Goal: Task Accomplishment & Management: Use online tool/utility

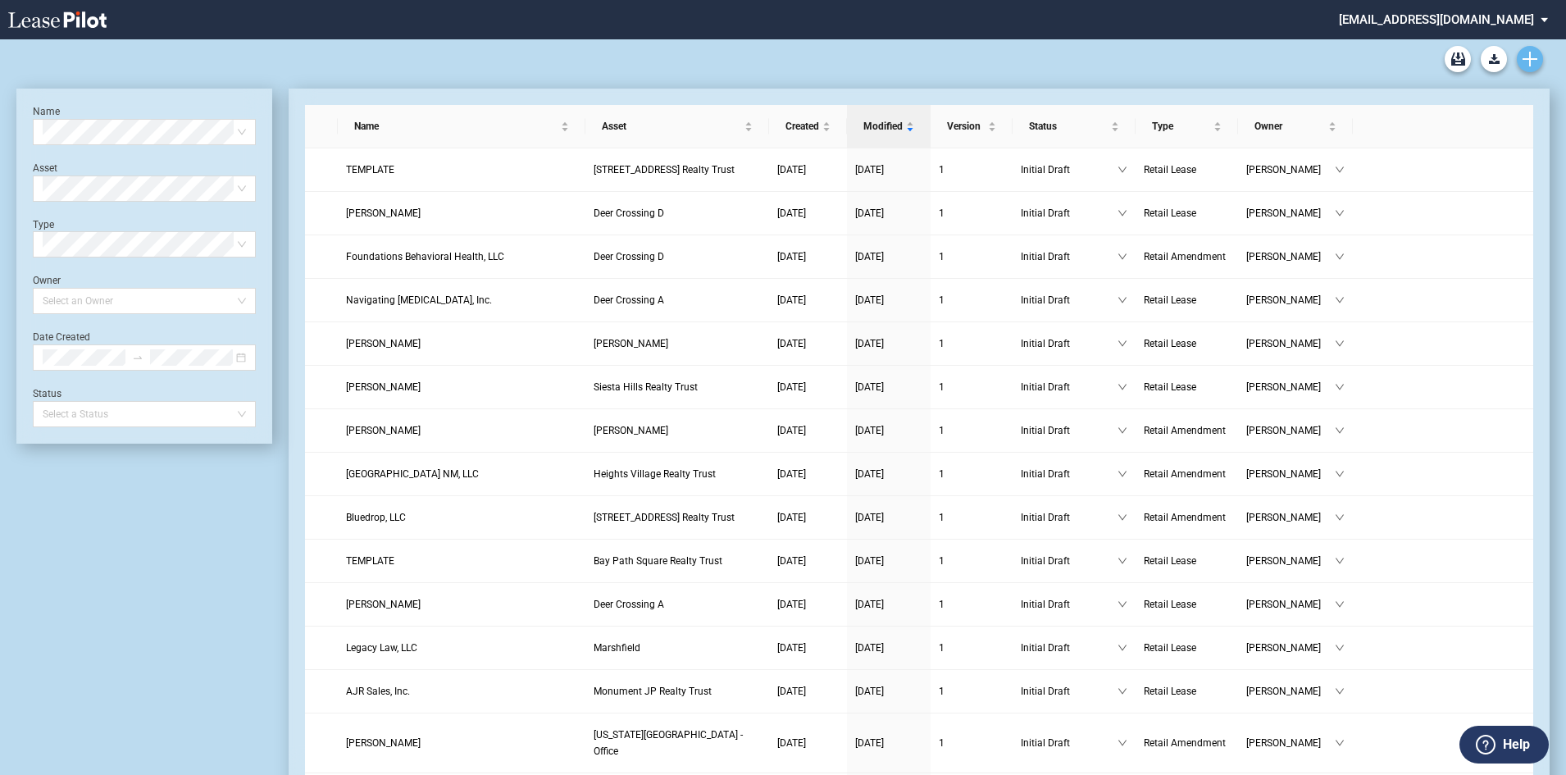
click at [1526, 61] on icon "Create new document" at bounding box center [1530, 59] width 15 height 15
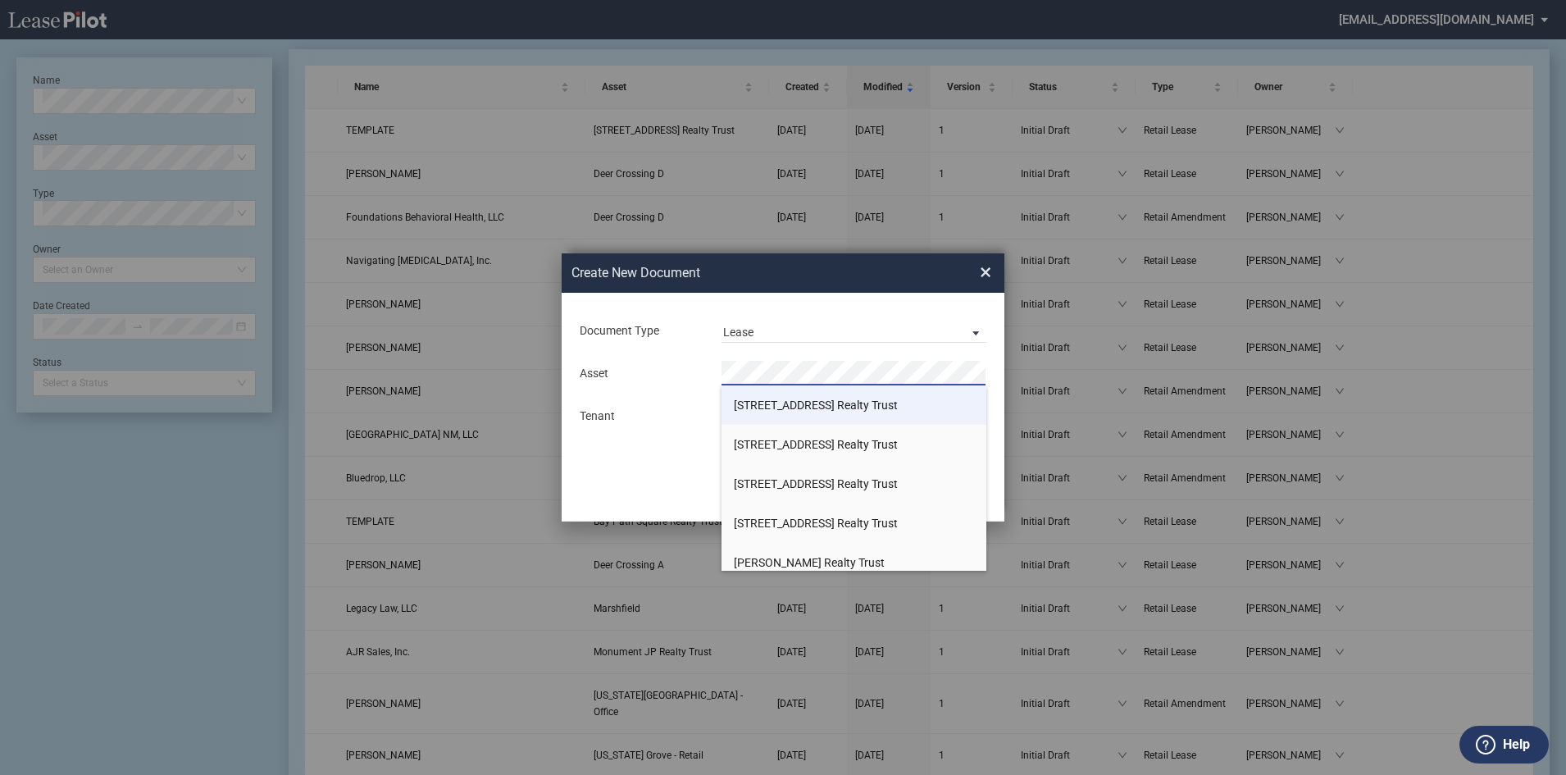
click at [774, 407] on span "[STREET_ADDRESS] Realty Trust" at bounding box center [816, 405] width 164 height 13
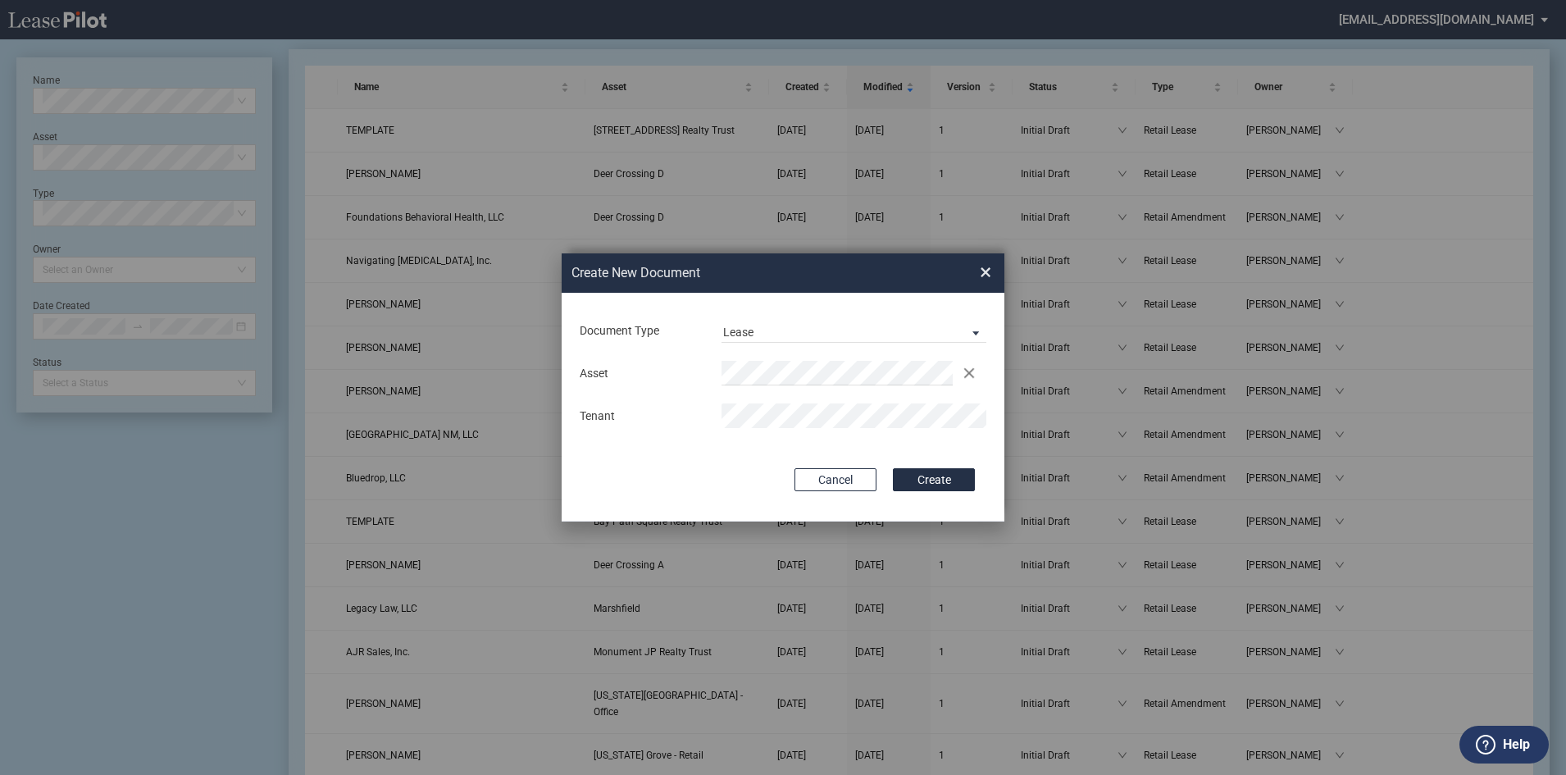
click at [893, 468] on button "Create" at bounding box center [934, 479] width 82 height 23
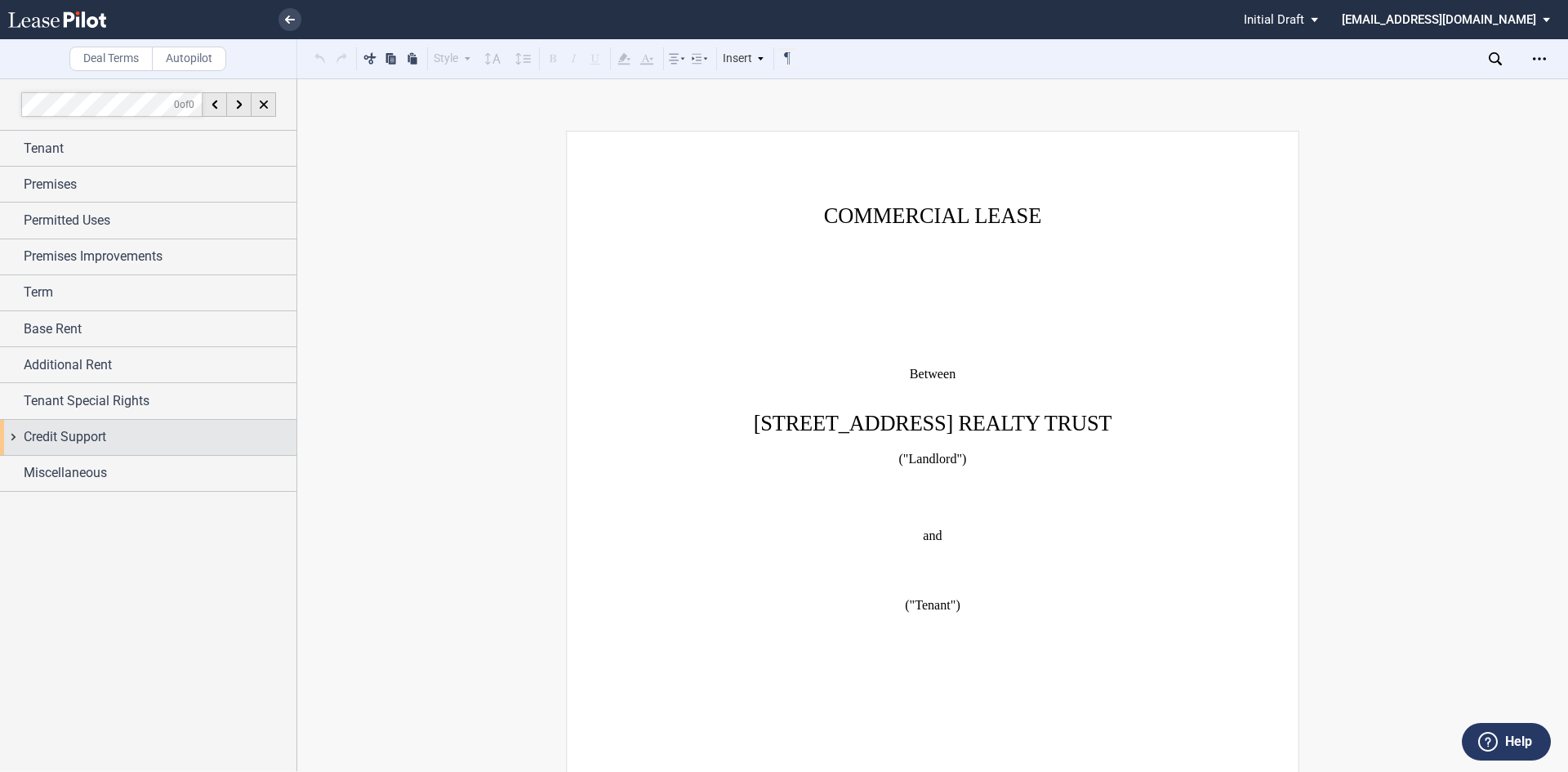
click at [78, 419] on div "Credit Support" at bounding box center [148, 436] width 297 height 35
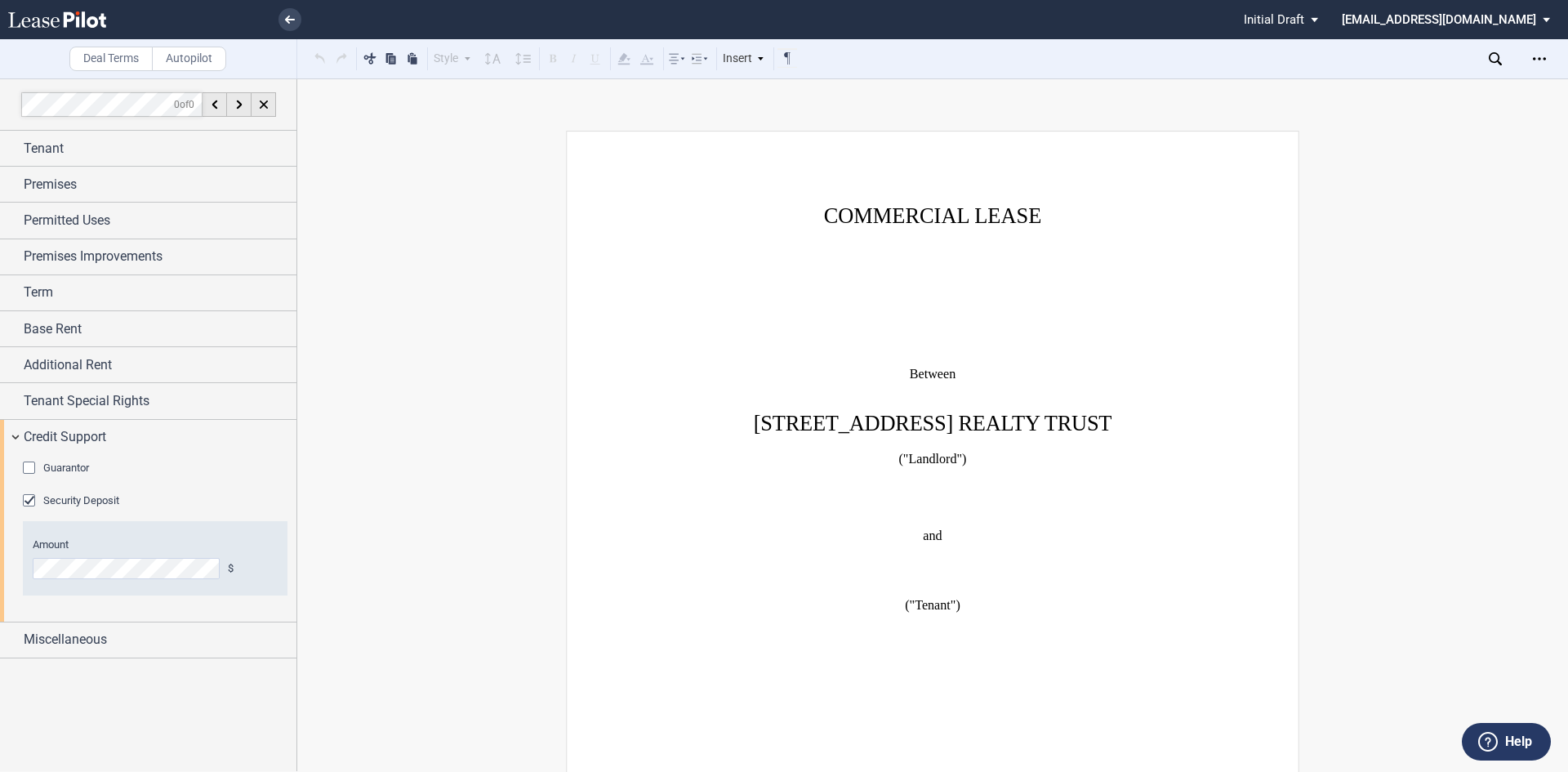
click at [35, 468] on div "Guarantor" at bounding box center [31, 469] width 16 height 16
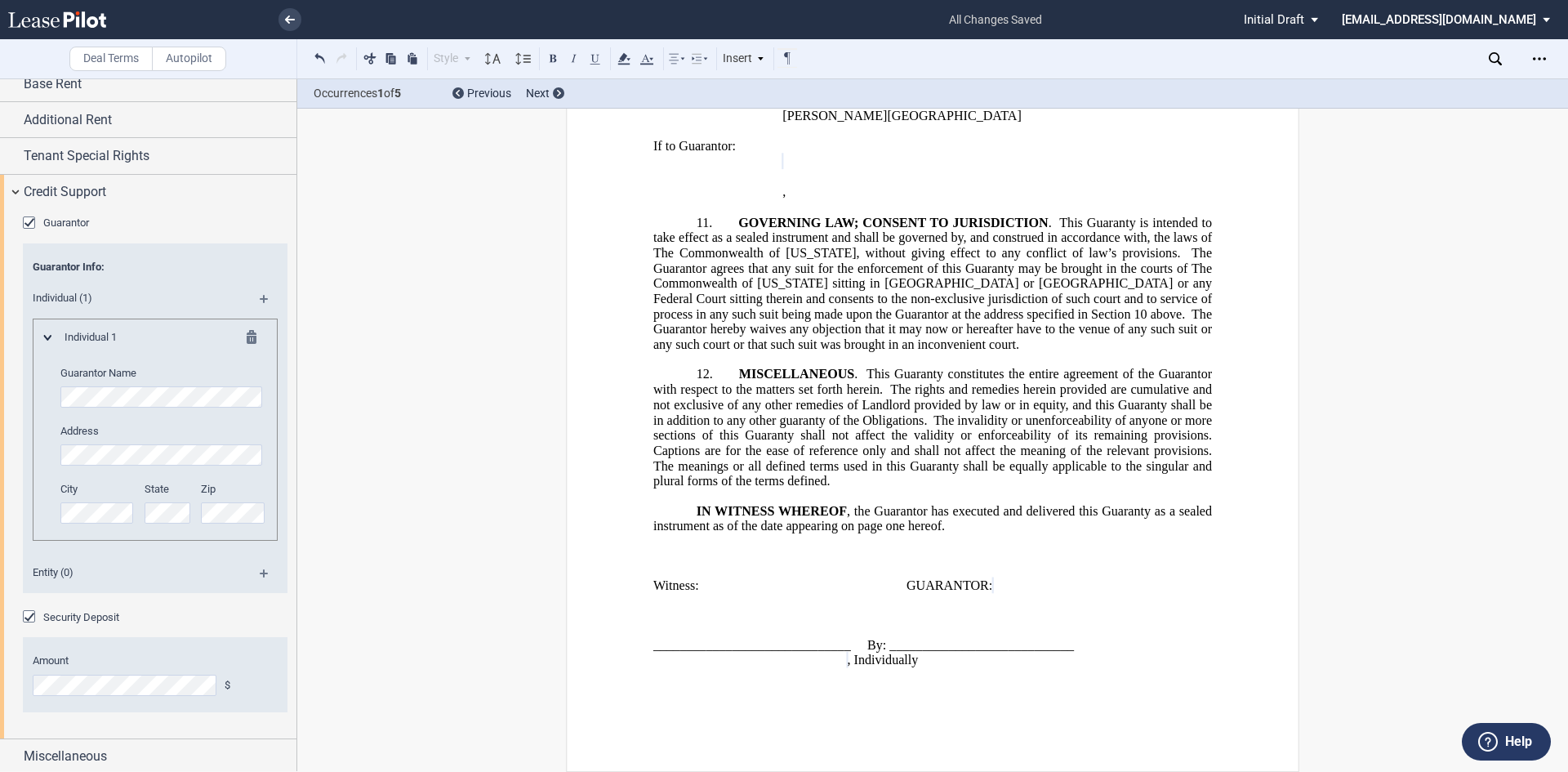
scroll to position [14673, 0]
click at [1538, 57] on icon "Open Lease options menu" at bounding box center [1539, 58] width 13 height 13
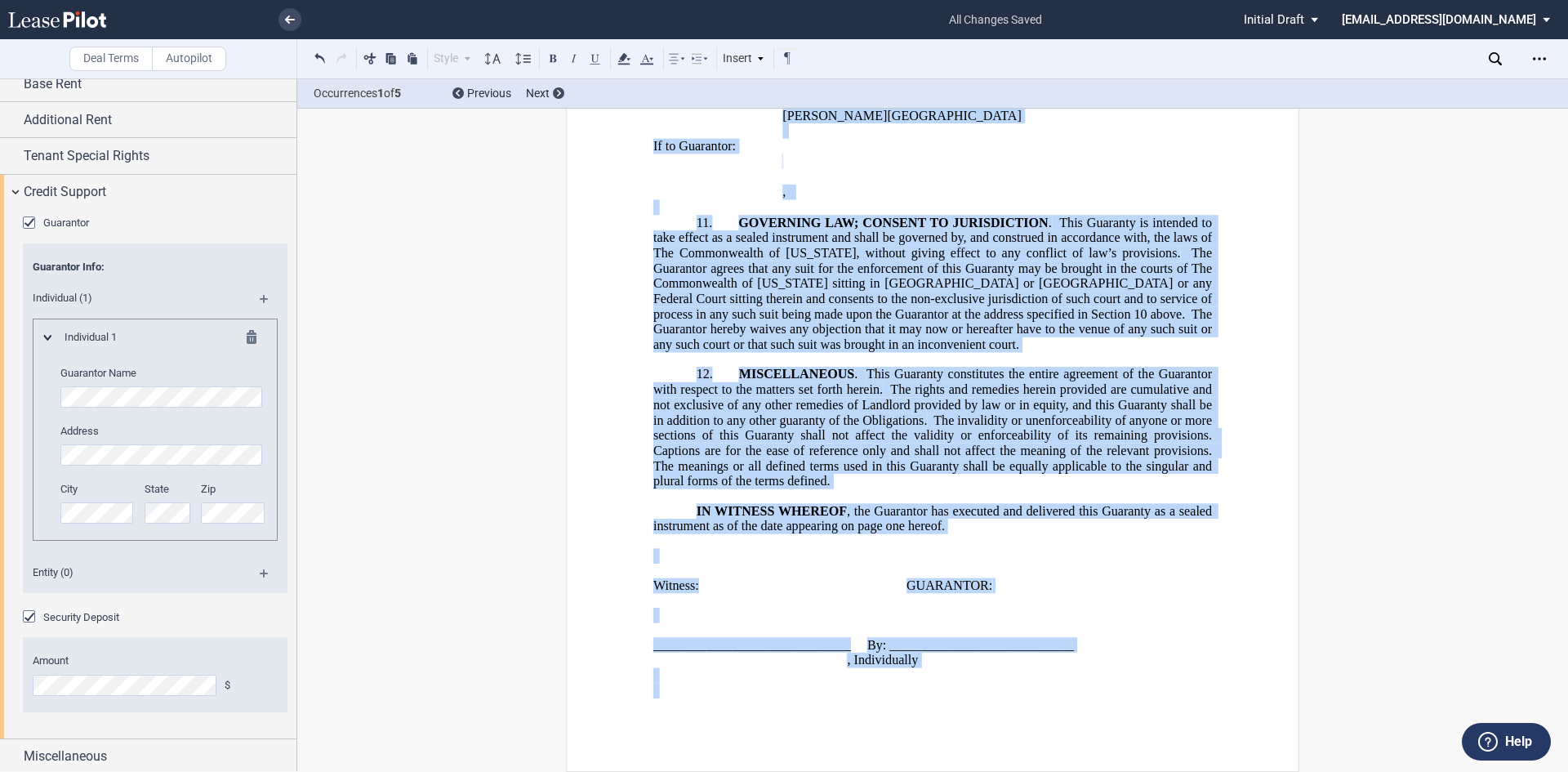
scroll to position [15198, 0]
drag, startPoint x: 846, startPoint y: 477, endPoint x: 1162, endPoint y: 668, distance: 369.2
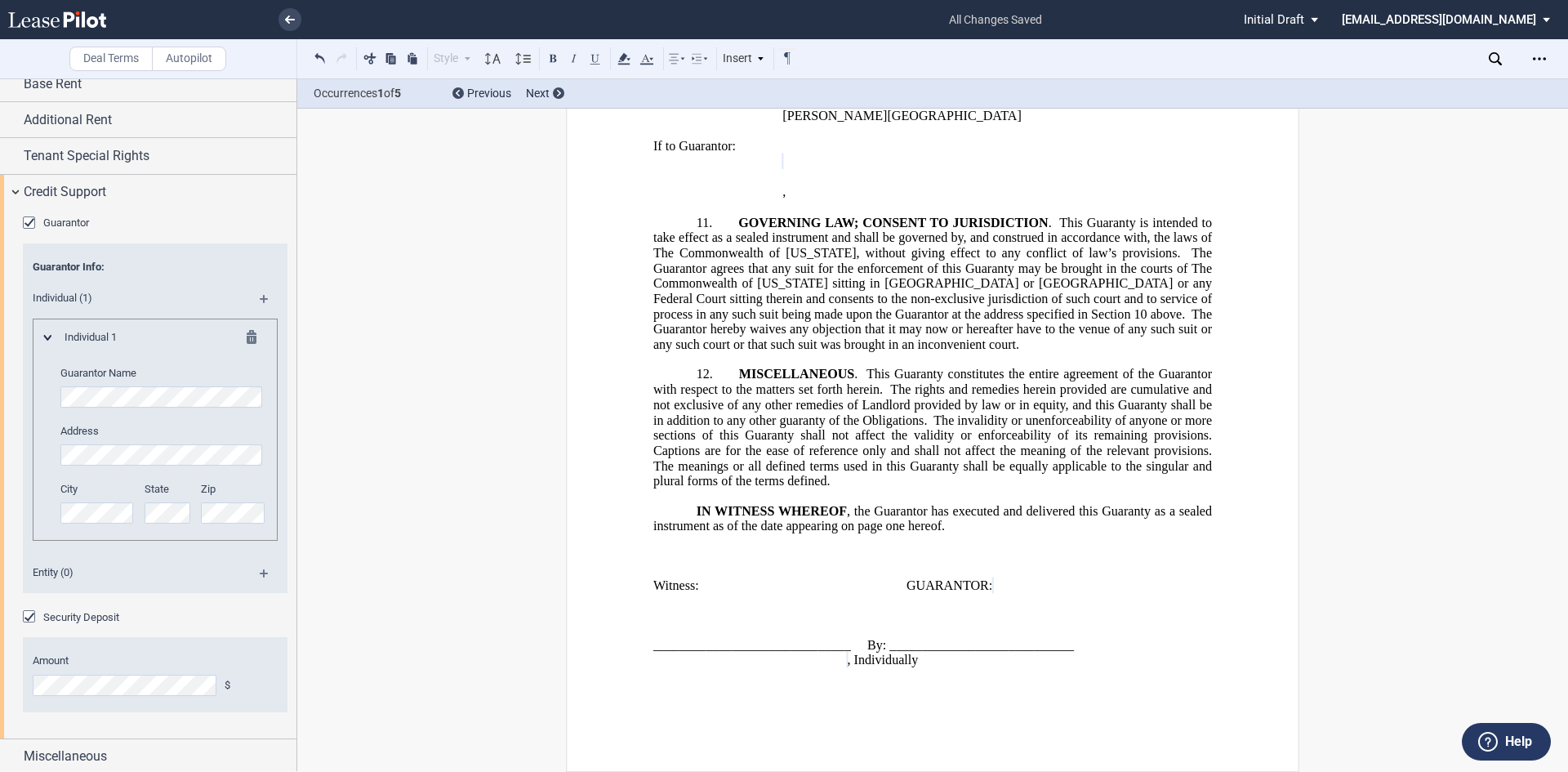
drag, startPoint x: 1143, startPoint y: 657, endPoint x: 1087, endPoint y: 686, distance: 63.1
click at [1087, 686] on p at bounding box center [932, 691] width 559 height 16
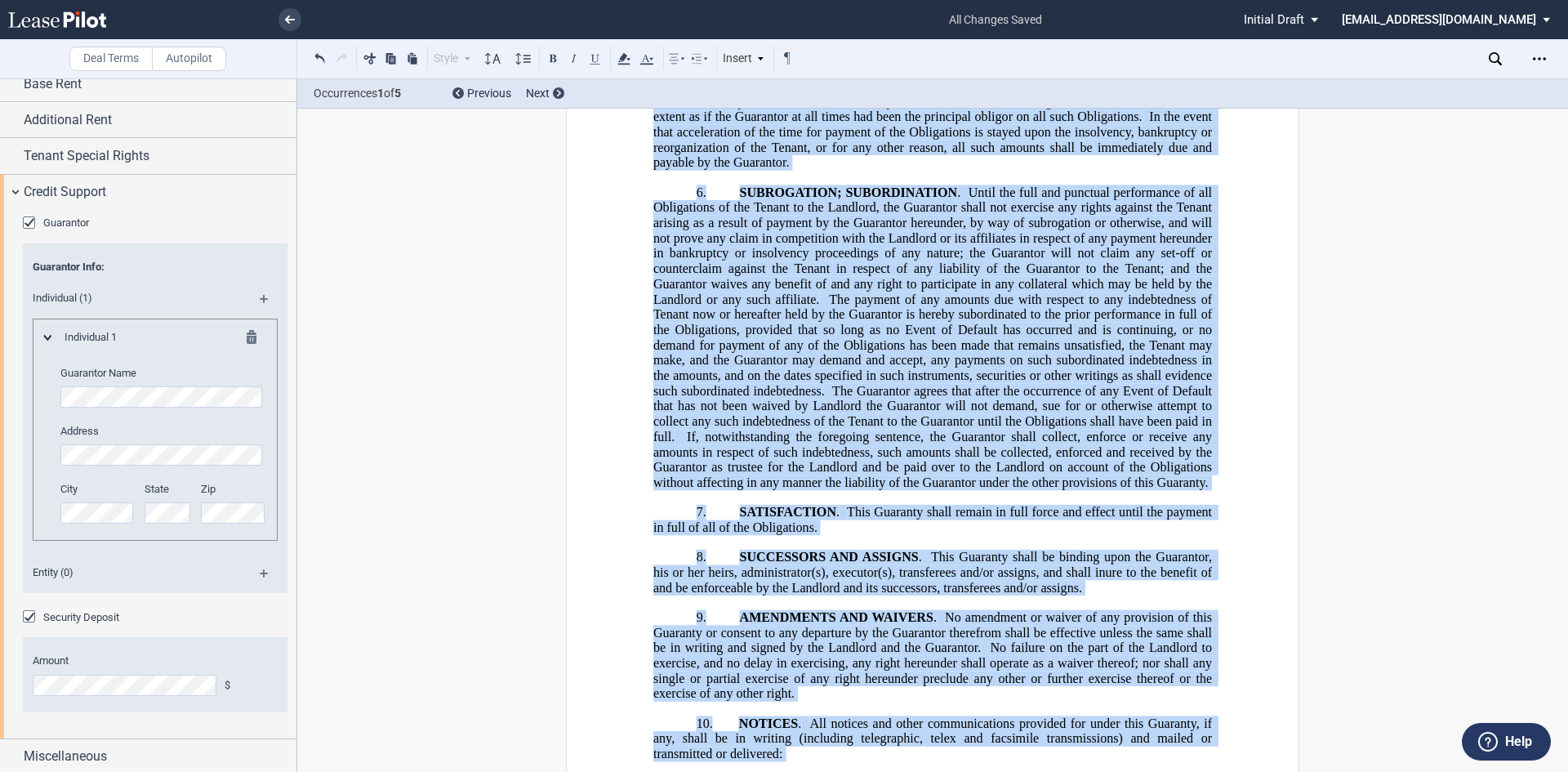
scroll to position [12819, 0]
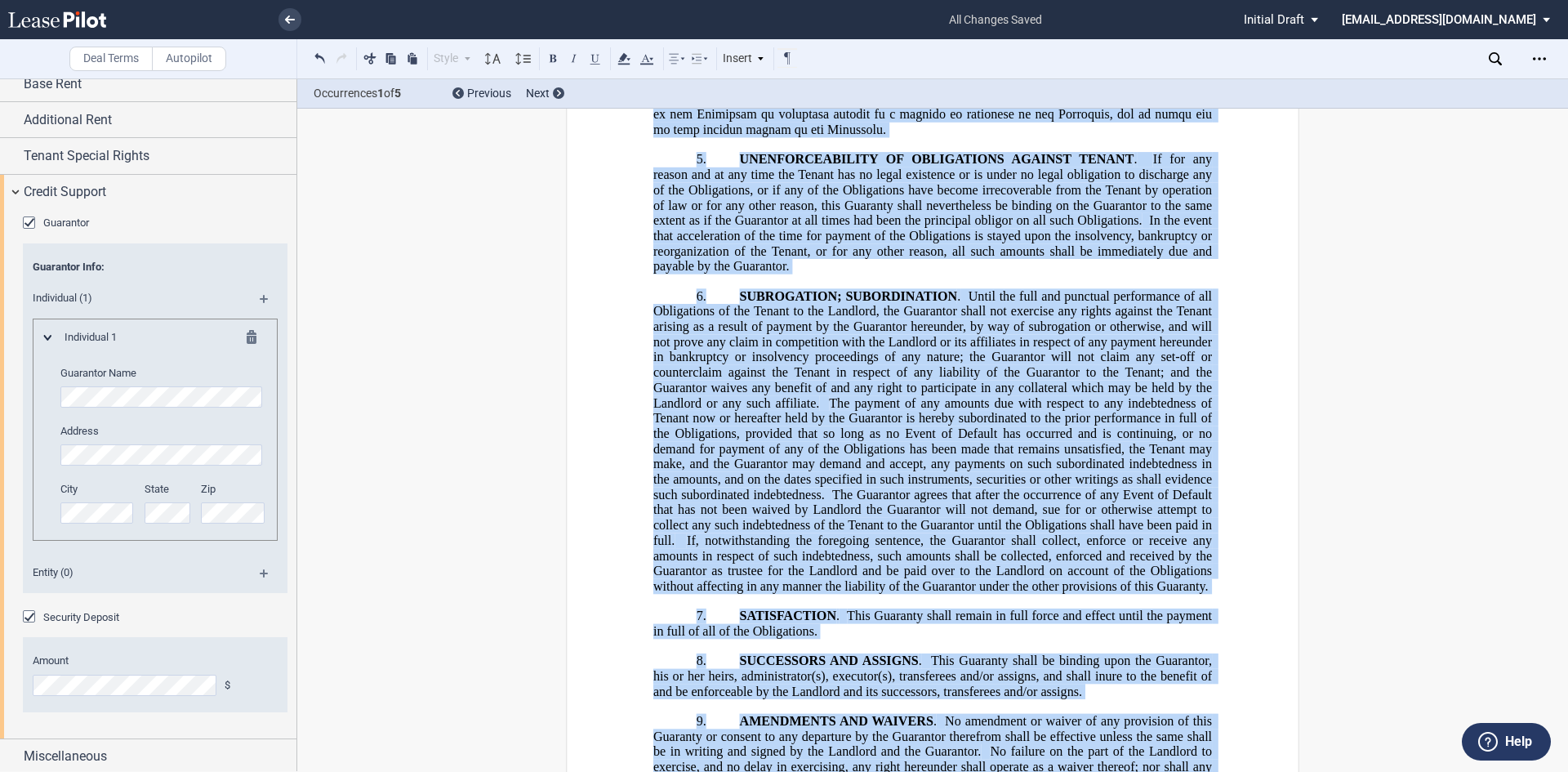
drag, startPoint x: 1080, startPoint y: 657, endPoint x: 667, endPoint y: 287, distance: 554.5
click at [667, 287] on div "﻿ Commercial Lease Guaranty This COMMERCIAL LEASE GUARANTY (the “Guaranty”), is…" at bounding box center [932, 431] width 559 height 2566
click at [392, 57] on button at bounding box center [392, 58] width 20 height 20
drag, startPoint x: 588, startPoint y: 293, endPoint x: 541, endPoint y: 185, distance: 117.8
